Goal: Task Accomplishment & Management: Use online tool/utility

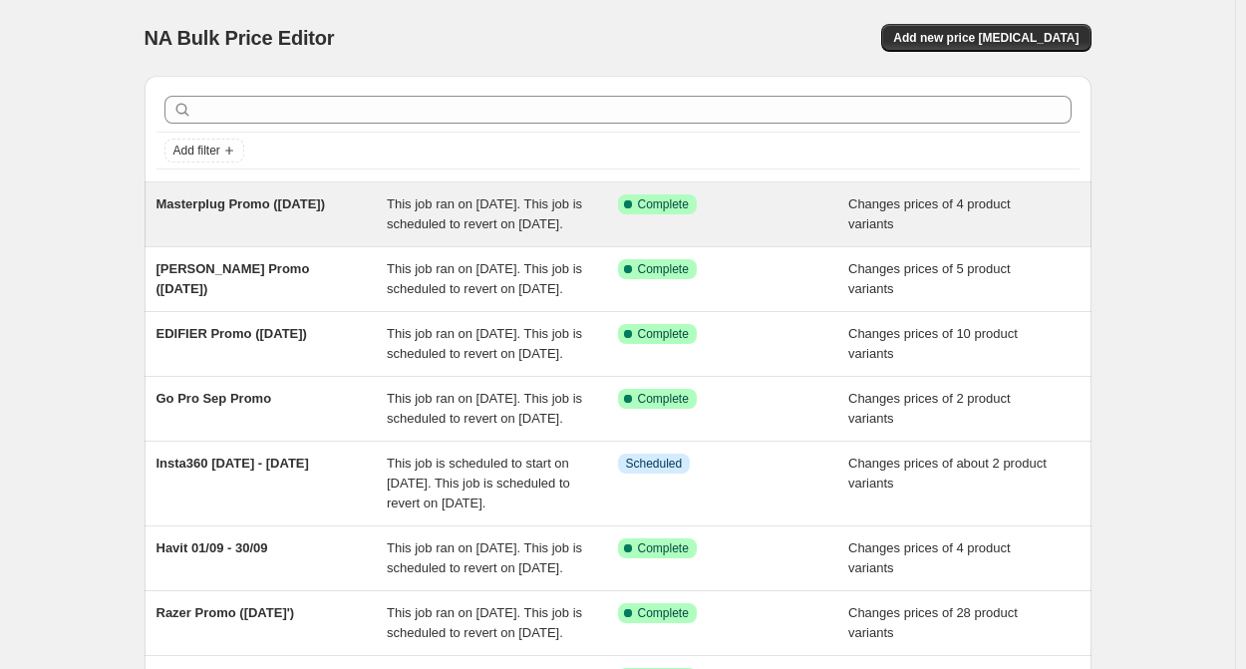
click at [507, 233] on div "This job ran on [DATE]. This job is scheduled to revert on [DATE]." at bounding box center [502, 214] width 231 height 40
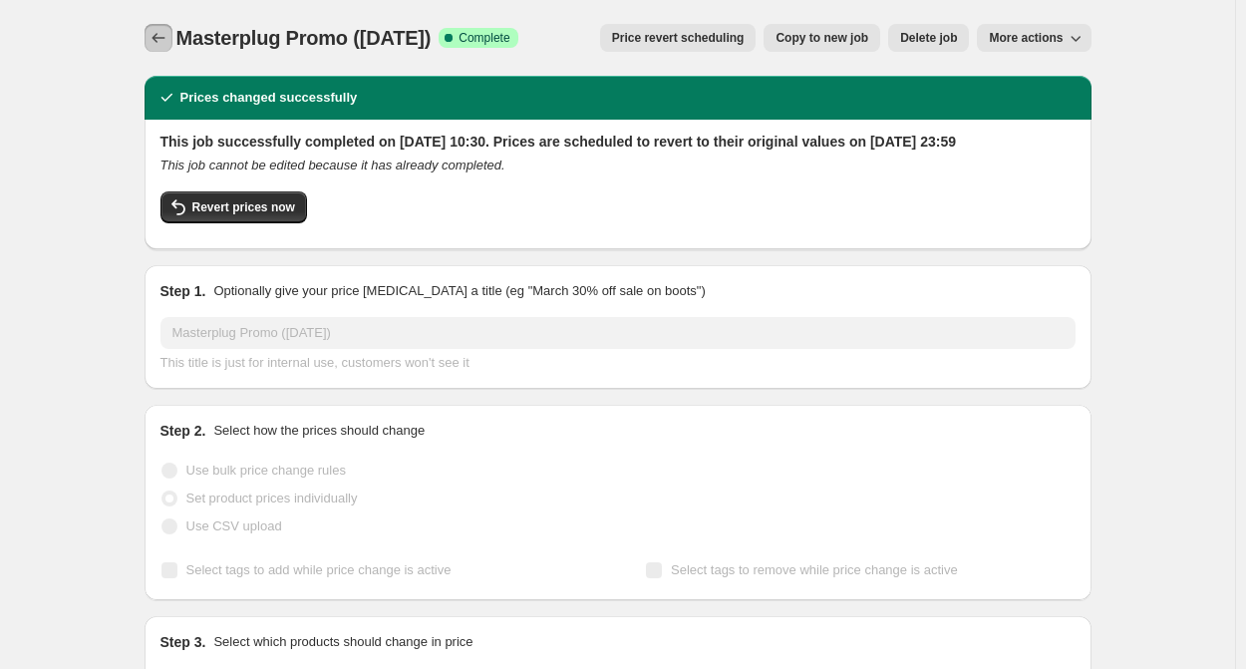
drag, startPoint x: 169, startPoint y: 45, endPoint x: 96, endPoint y: 264, distance: 231.1
click at [840, 45] on span "Copy to new job" at bounding box center [822, 38] width 93 height 16
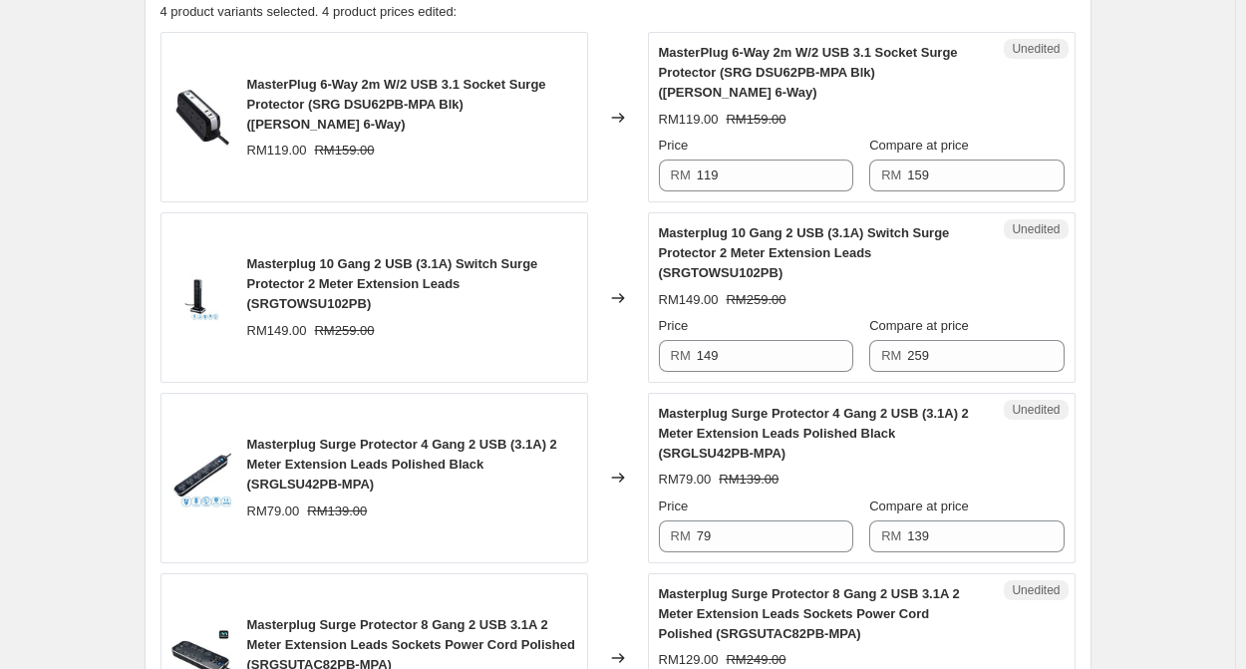
scroll to position [798, 0]
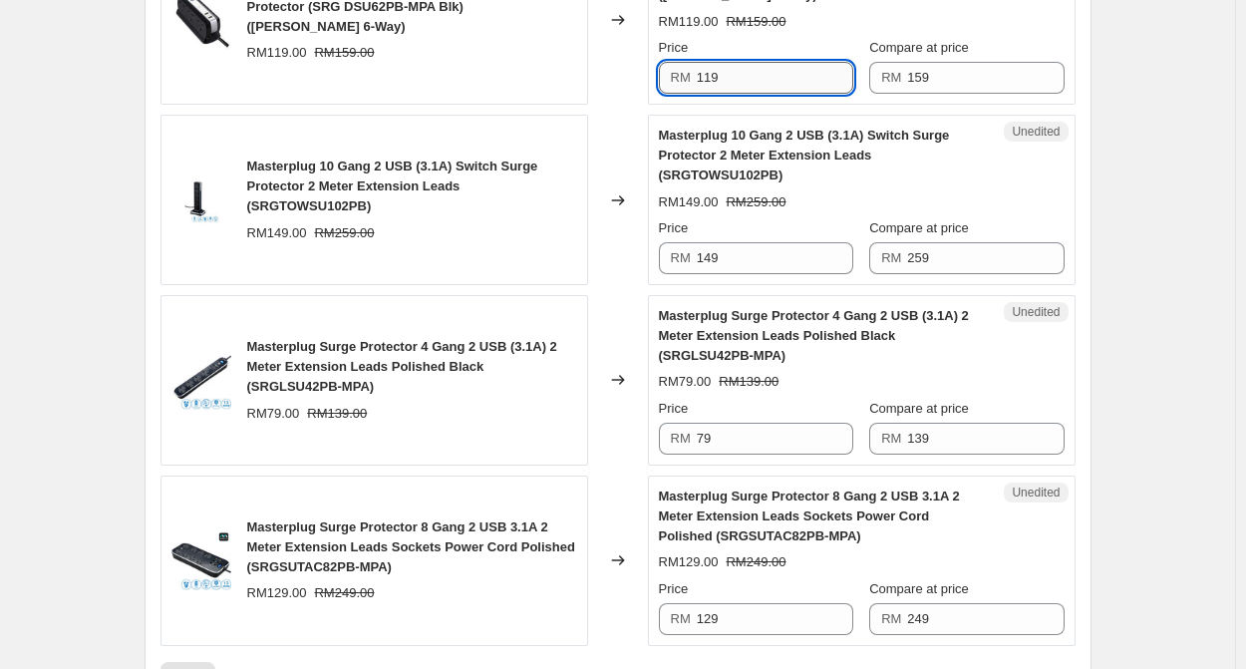
click at [780, 73] on input "119" at bounding box center [775, 78] width 157 height 32
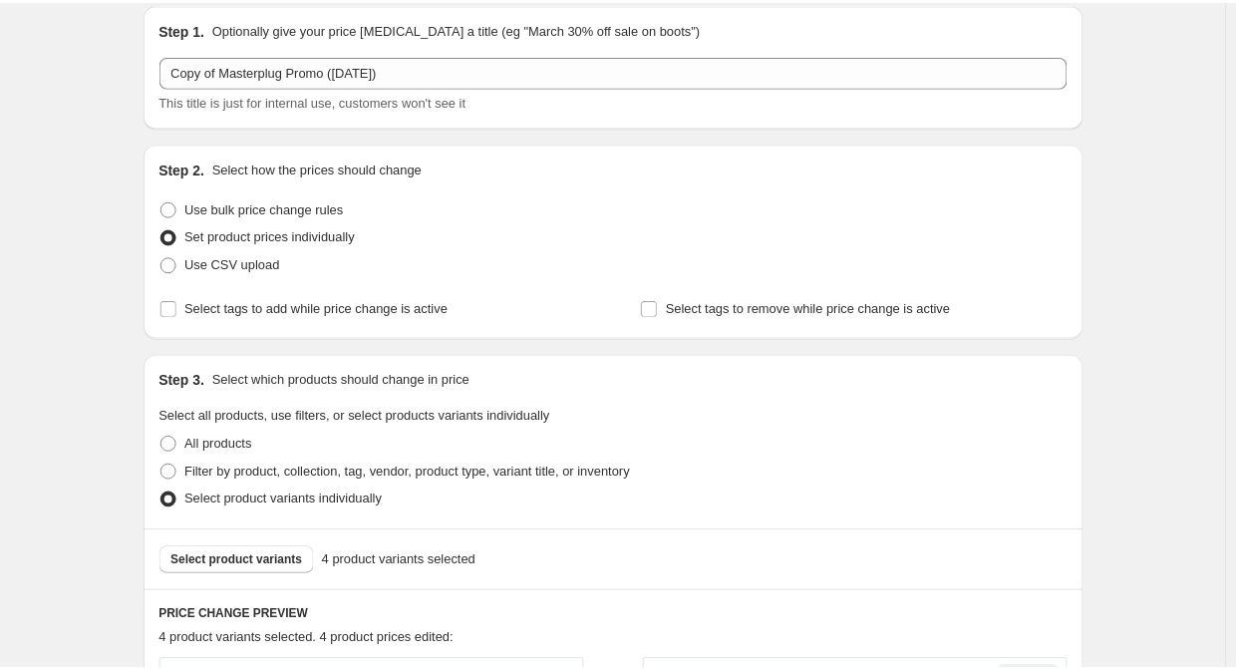
scroll to position [0, 0]
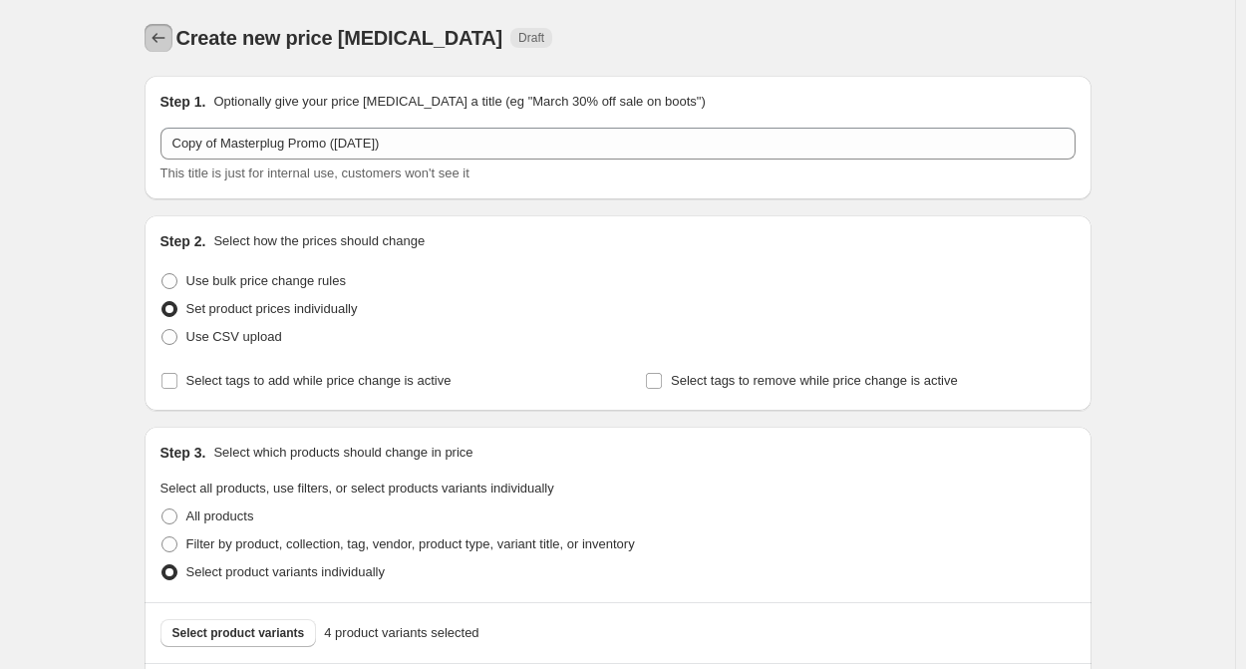
click at [169, 46] on icon "Price change jobs" at bounding box center [159, 38] width 20 height 20
